Goal: Transaction & Acquisition: Purchase product/service

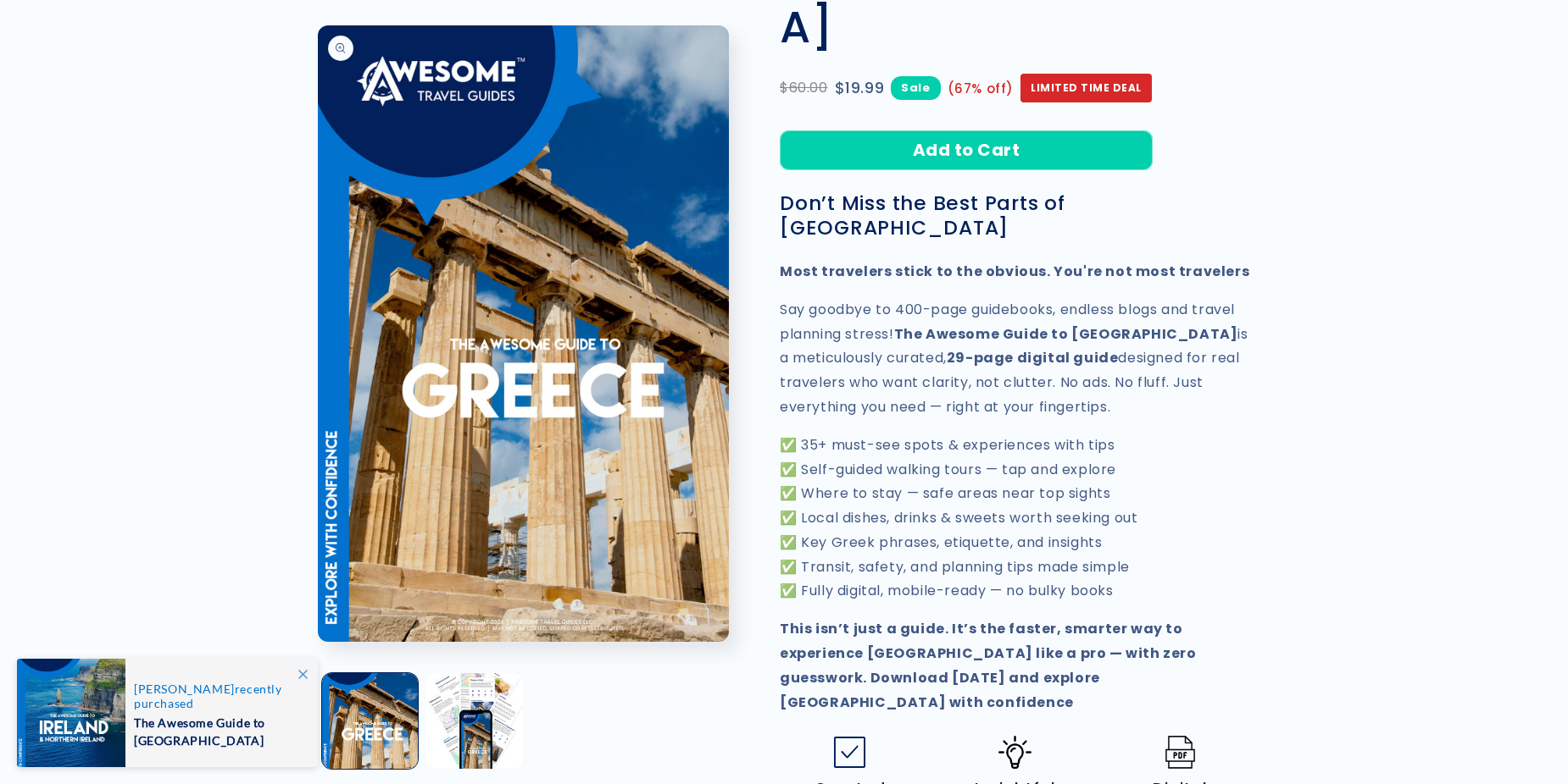
scroll to position [338, 0]
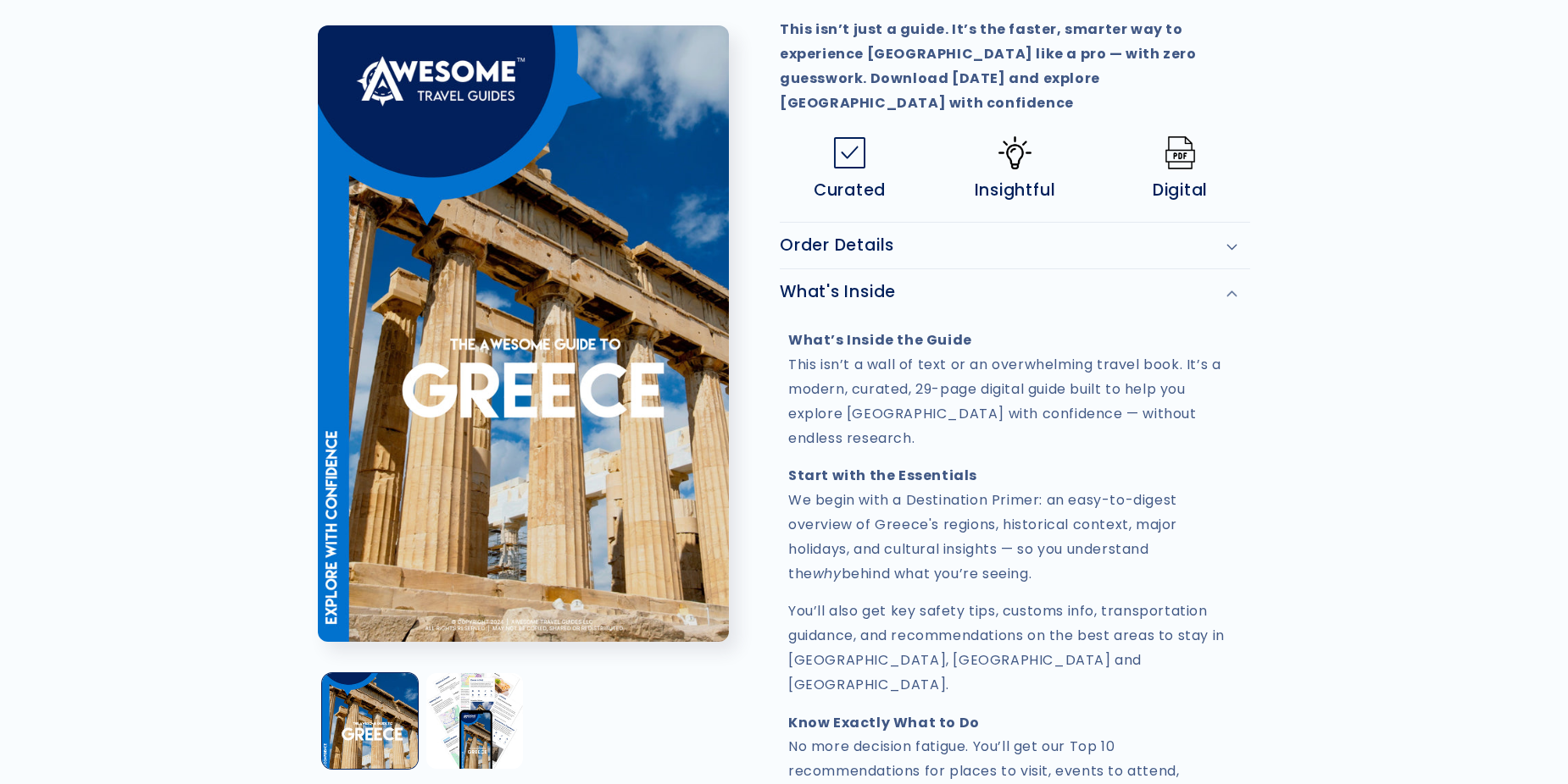
scroll to position [931, 0]
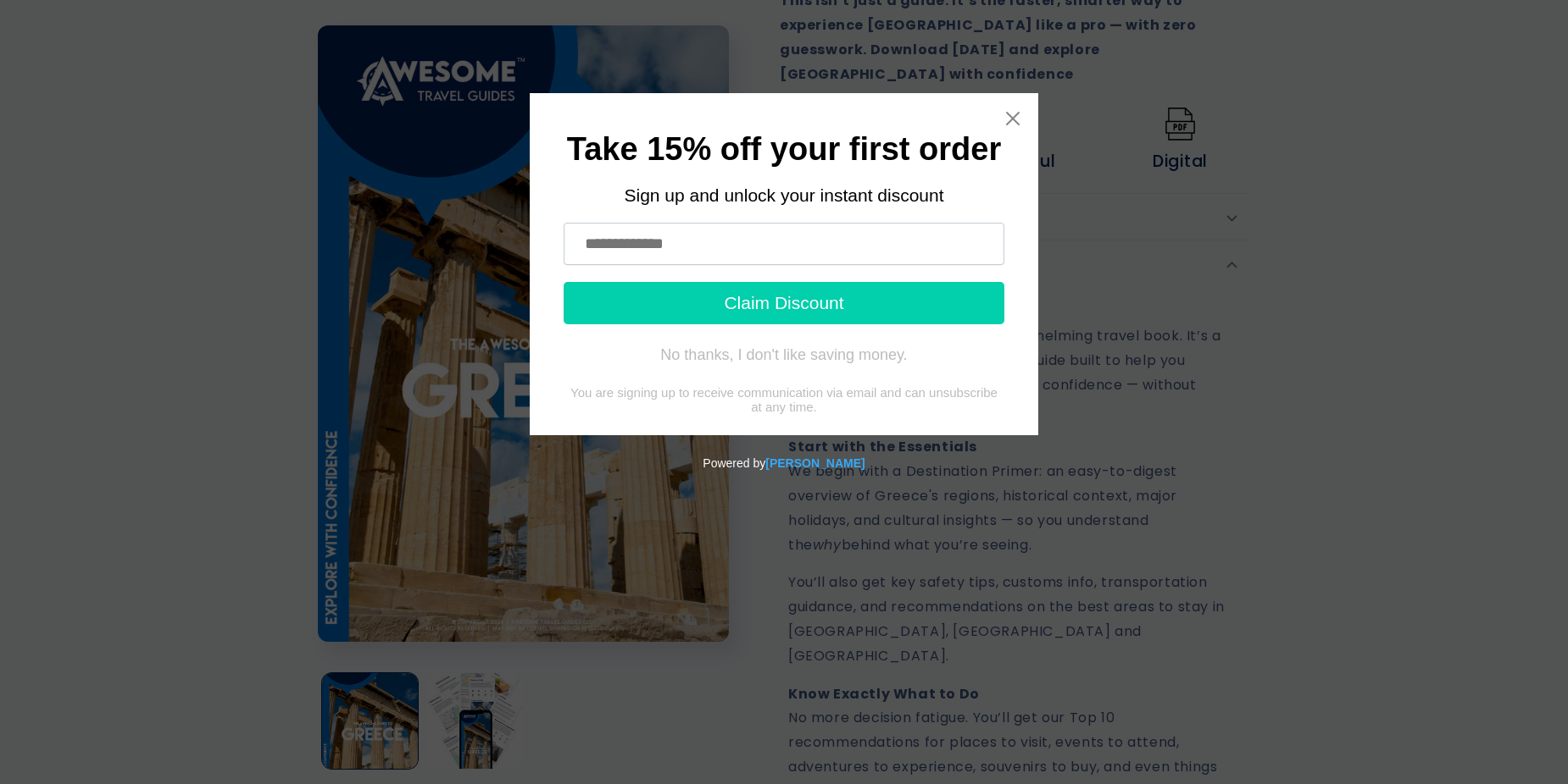
click at [640, 239] on input "text" at bounding box center [784, 244] width 441 height 42
type input "**********"
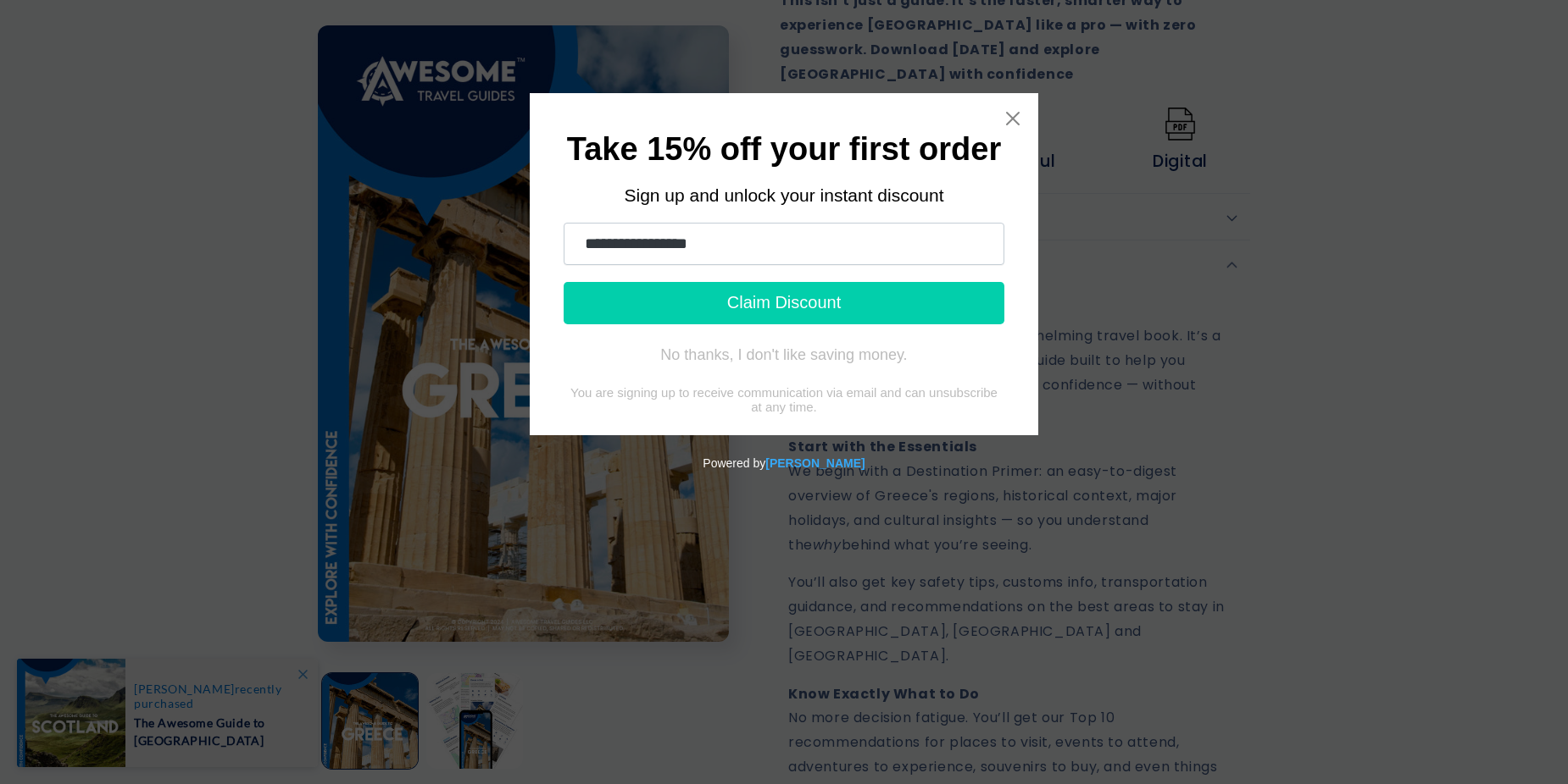
click at [762, 302] on button "Claim Discount" at bounding box center [784, 303] width 441 height 42
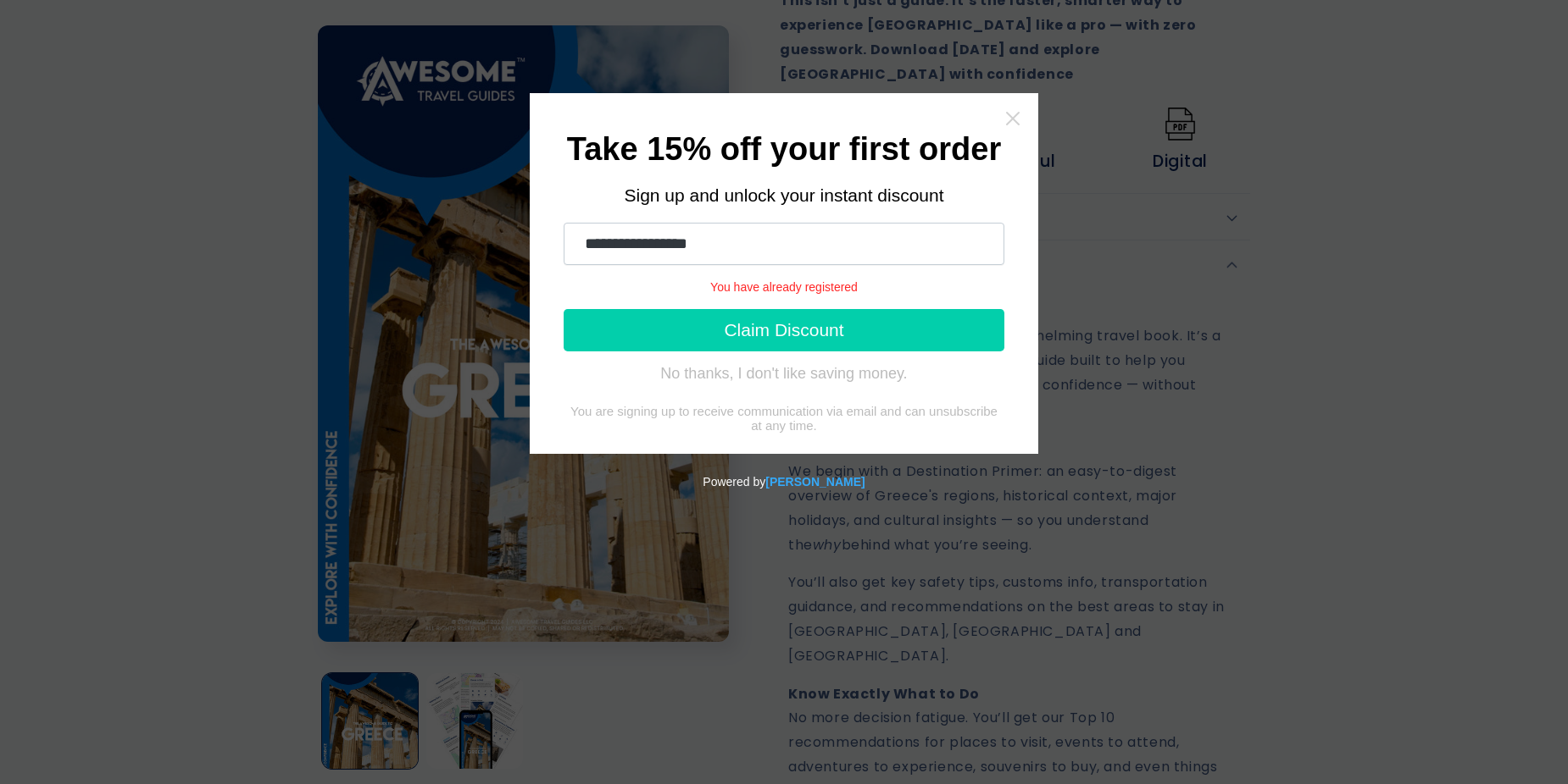
click at [1018, 118] on icon "Close widget" at bounding box center [1013, 119] width 17 height 17
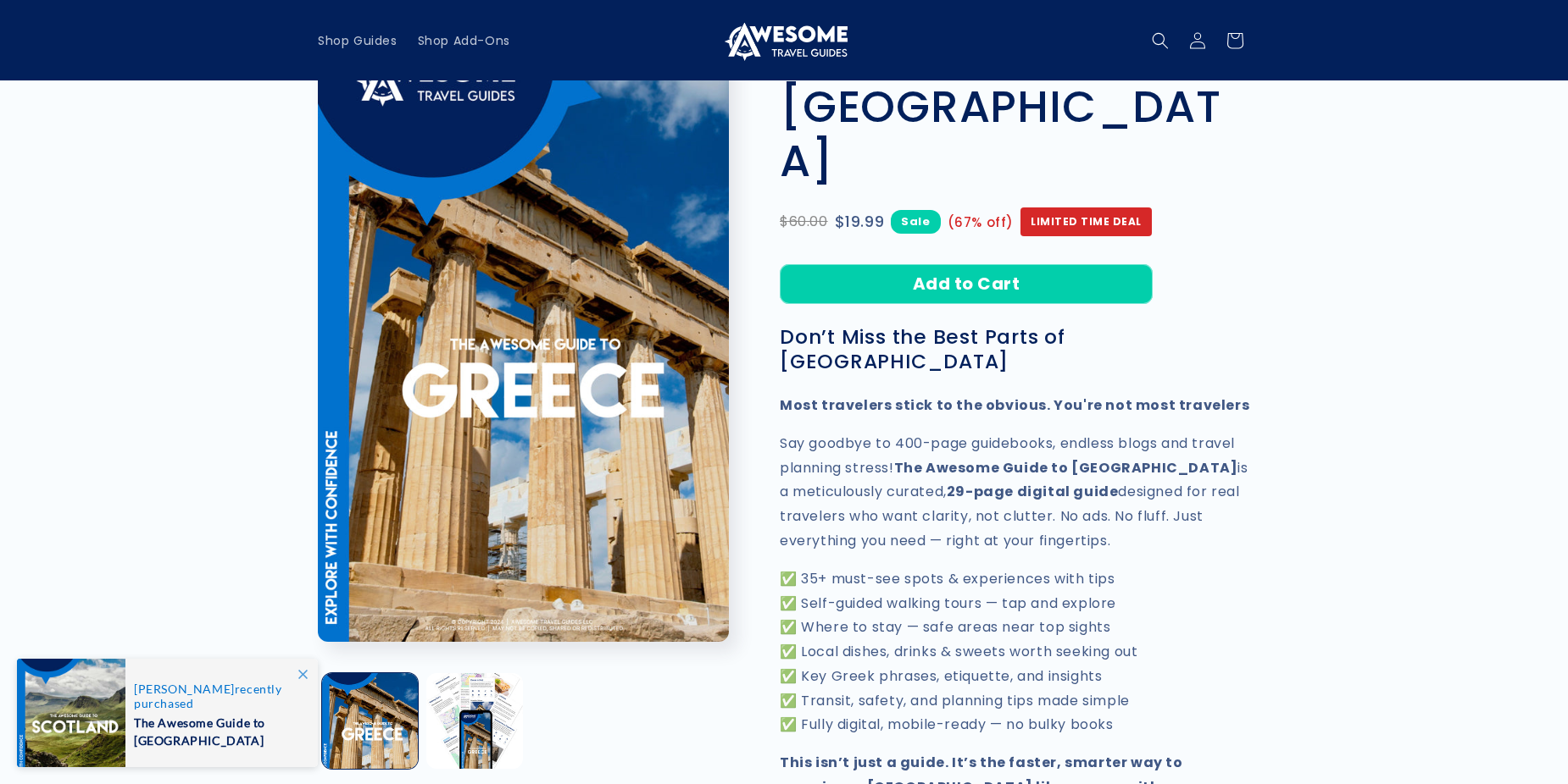
scroll to position [0, 0]
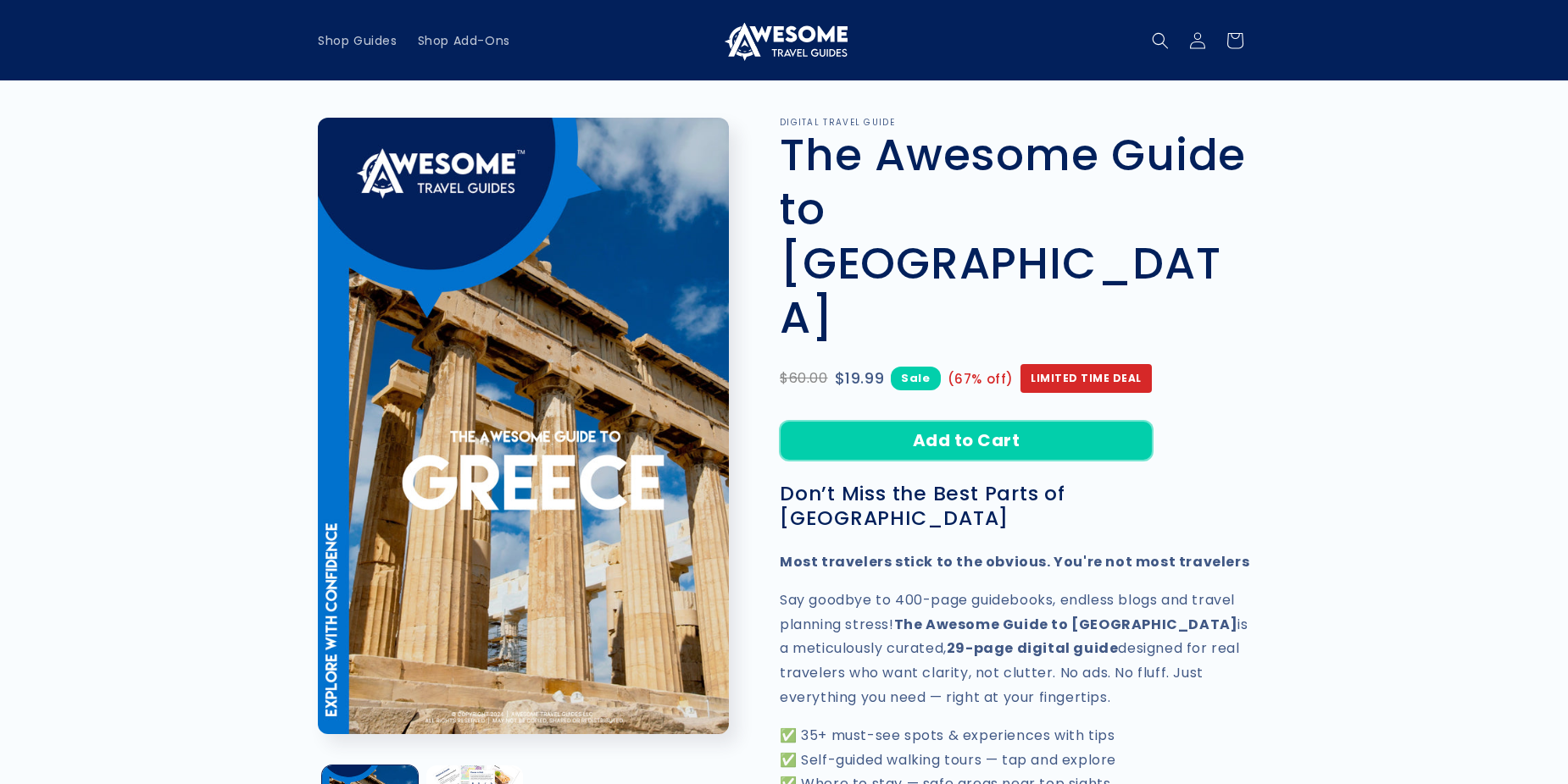
click at [969, 421] on button "Add to Cart" at bounding box center [966, 441] width 373 height 40
